Goal: Transaction & Acquisition: Purchase product/service

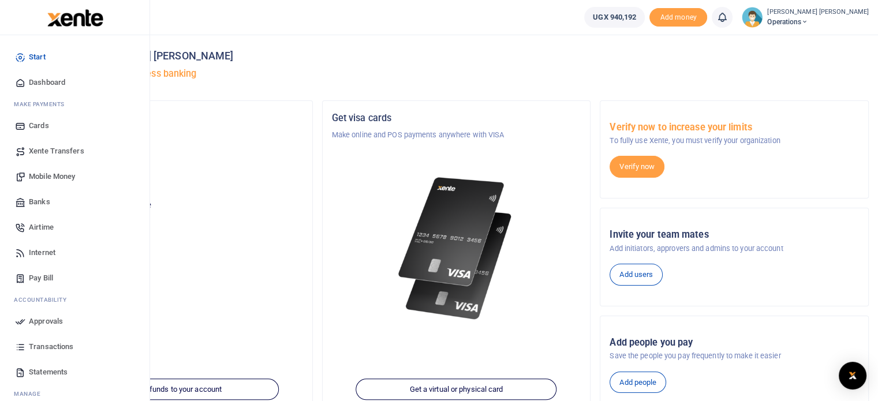
click at [63, 179] on span "Mobile Money" at bounding box center [52, 177] width 46 height 12
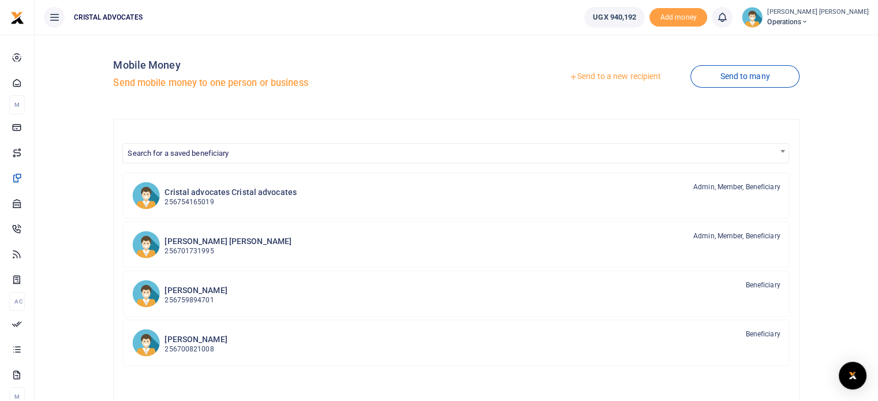
click at [594, 76] on link "Send to a new recipient" at bounding box center [615, 76] width 151 height 21
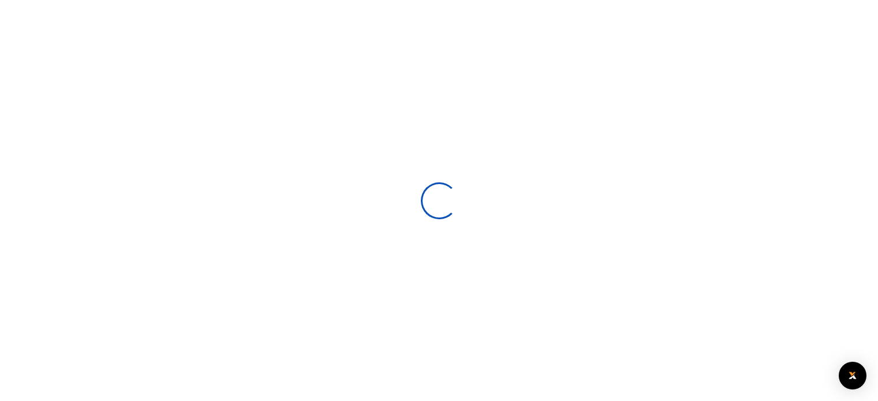
select select
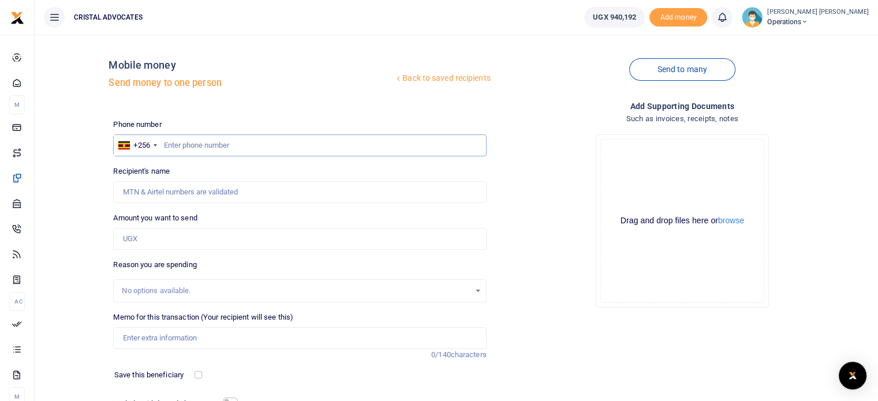
click at [257, 145] on input "text" at bounding box center [299, 145] width 373 height 22
type input "754235897"
type input "Ssebitosi Mary"
type input "7542358972"
click at [207, 340] on input "Memo for this transaction (Your recipient will see this)" at bounding box center [299, 338] width 373 height 22
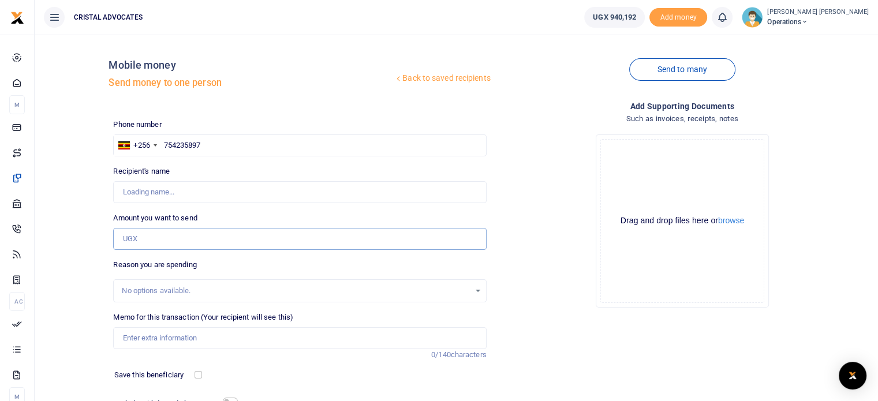
click at [145, 230] on input "Amount you want to send" at bounding box center [299, 239] width 373 height 22
click at [597, 324] on div "Add supporting Documents Such as invoices, receipts, notes Drop your files here…" at bounding box center [682, 280] width 382 height 361
click at [171, 152] on input "754235897" at bounding box center [299, 145] width 373 height 22
type input "7"
type input "754235897"
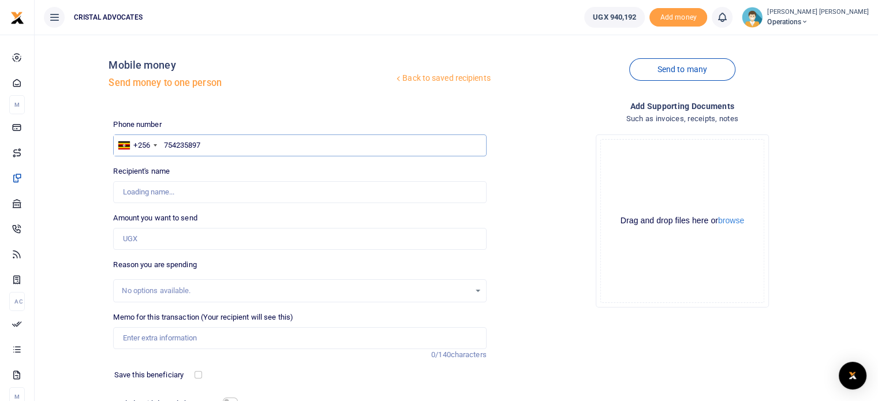
type input "Ssebitosi Mary"
click at [244, 242] on input "Amount you want to send" at bounding box center [299, 239] width 373 height 22
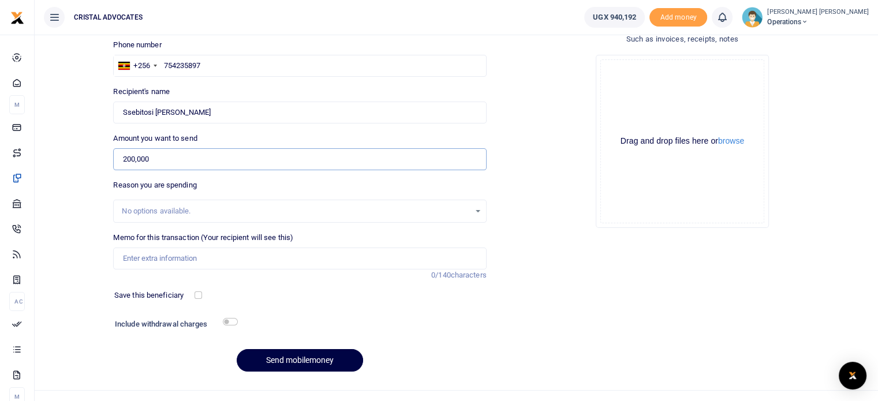
scroll to position [98, 0]
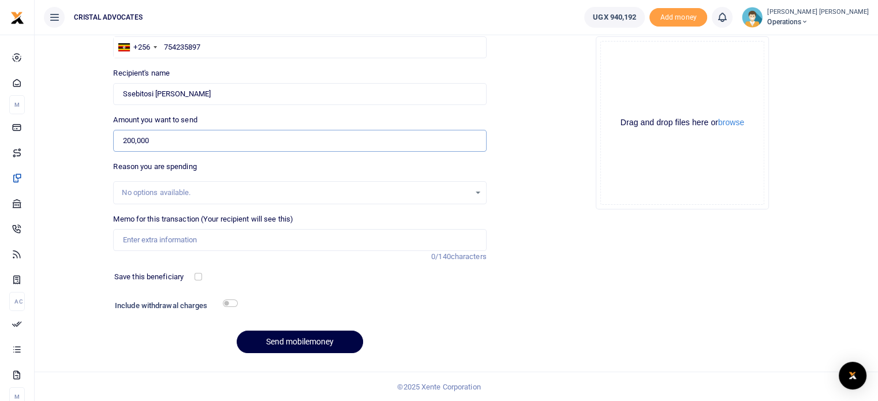
type input "200,000"
click at [294, 239] on input "Memo for this transaction (Your recipient will see this)" at bounding box center [299, 240] width 373 height 22
type input "Business development"
click at [234, 302] on input "checkbox" at bounding box center [230, 303] width 15 height 8
checkbox input "true"
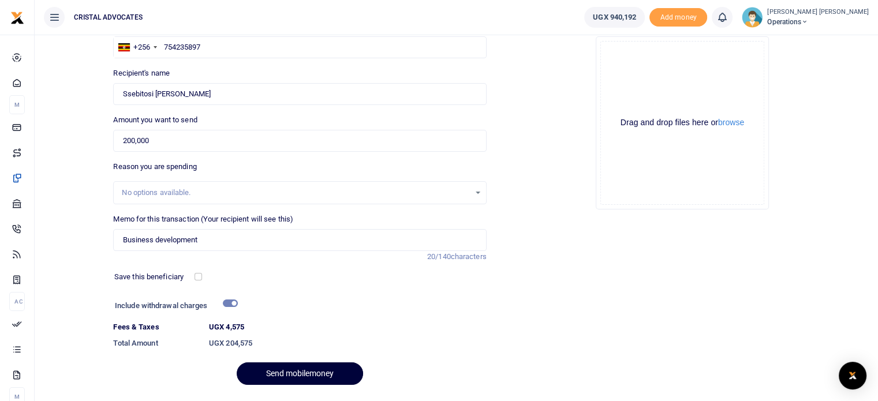
click at [284, 368] on button "Send mobilemoney" at bounding box center [300, 373] width 126 height 23
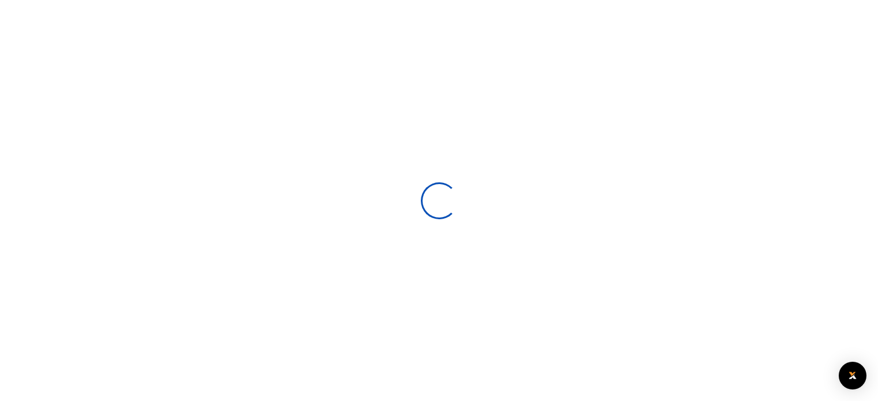
select select
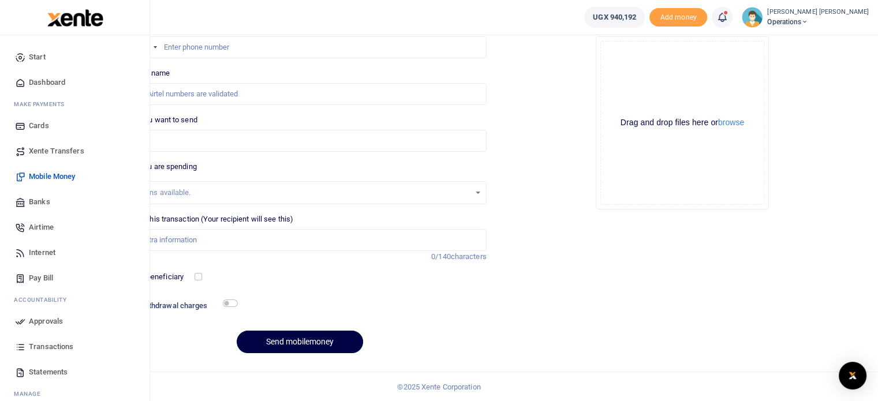
click at [51, 323] on span "Approvals" at bounding box center [46, 322] width 34 height 12
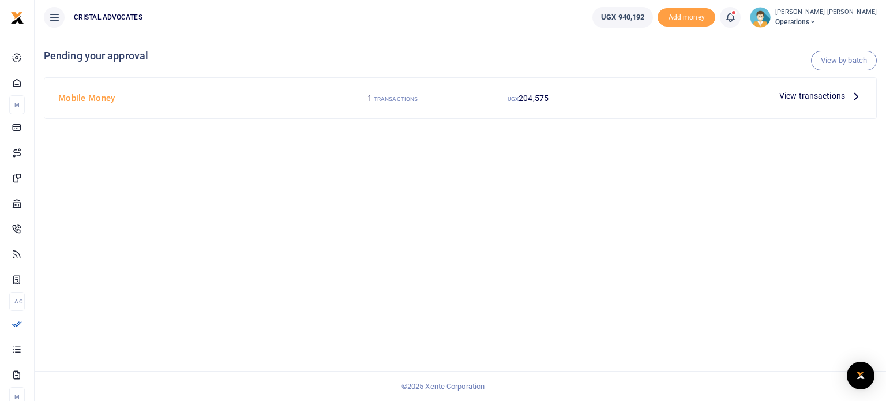
click at [856, 94] on icon at bounding box center [856, 95] width 13 height 13
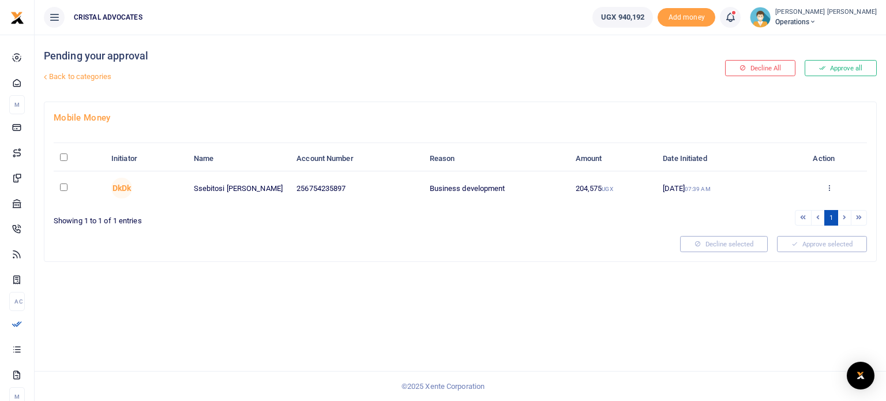
click at [60, 184] on input "checkbox" at bounding box center [64, 188] width 8 height 8
checkbox input "true"
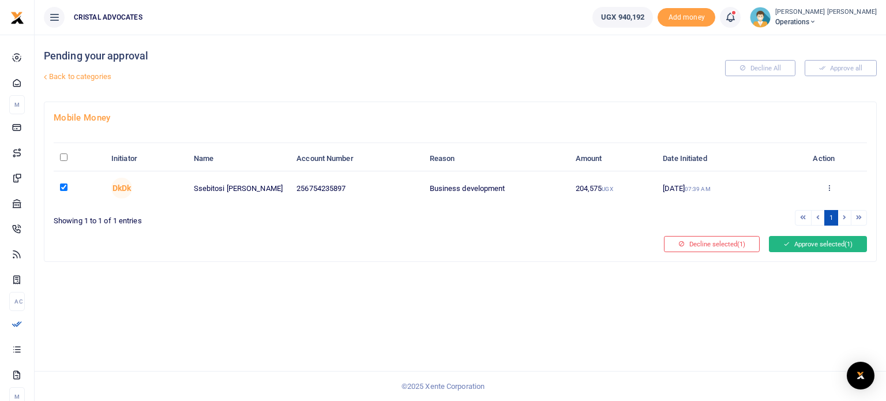
click at [795, 239] on button "Approve selected (1)" at bounding box center [818, 244] width 98 height 16
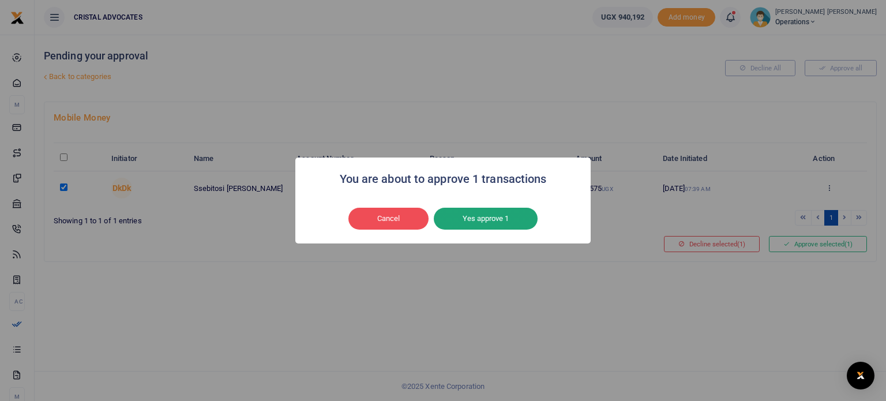
click at [484, 221] on button "Yes approve 1" at bounding box center [486, 219] width 104 height 22
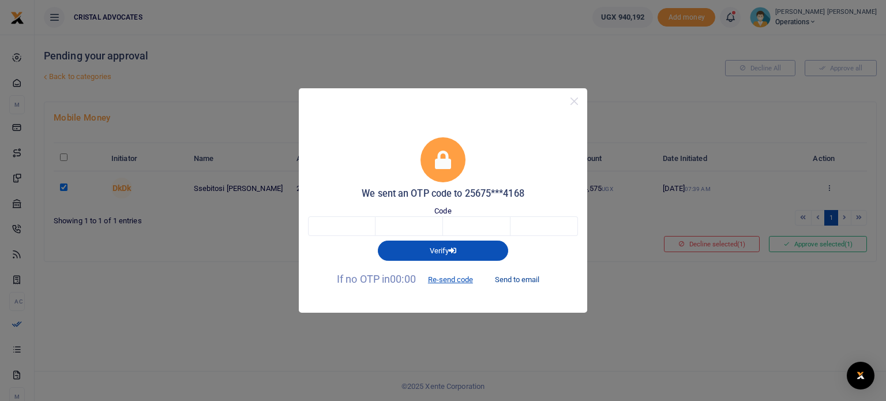
click at [515, 277] on button "Send to email" at bounding box center [517, 280] width 64 height 20
click at [332, 224] on input "text" at bounding box center [342, 226] width 68 height 20
type input "7"
type input "0"
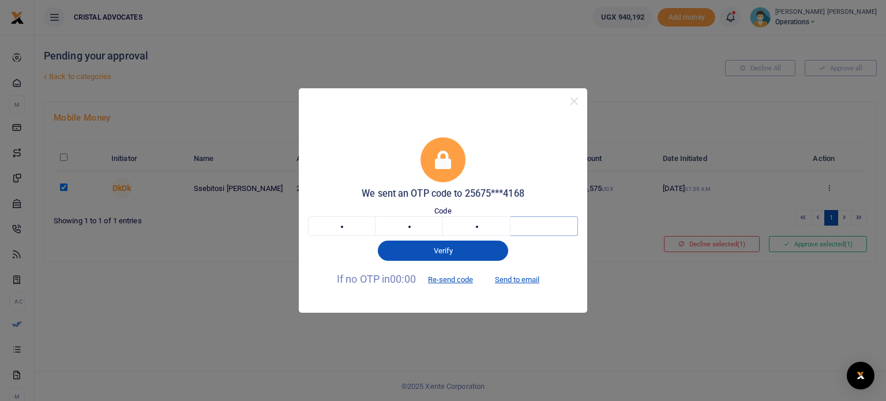
type input "6"
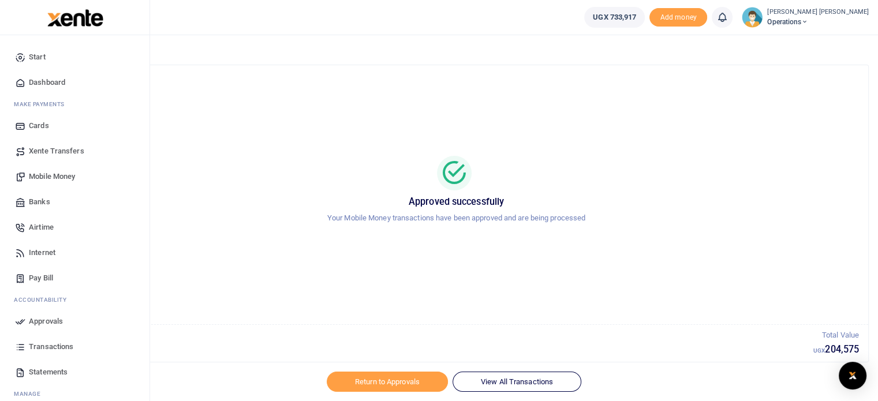
click at [48, 177] on span "Mobile Money" at bounding box center [52, 177] width 46 height 12
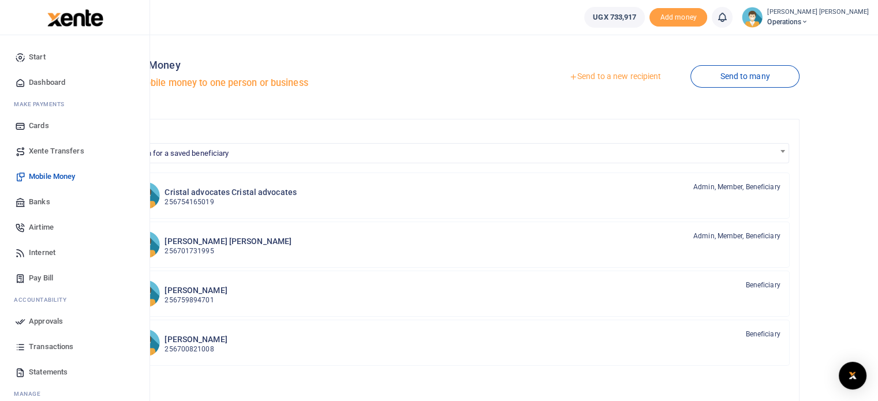
click at [37, 342] on span "Transactions" at bounding box center [51, 347] width 44 height 12
